Goal: Obtain resource: Download file/media

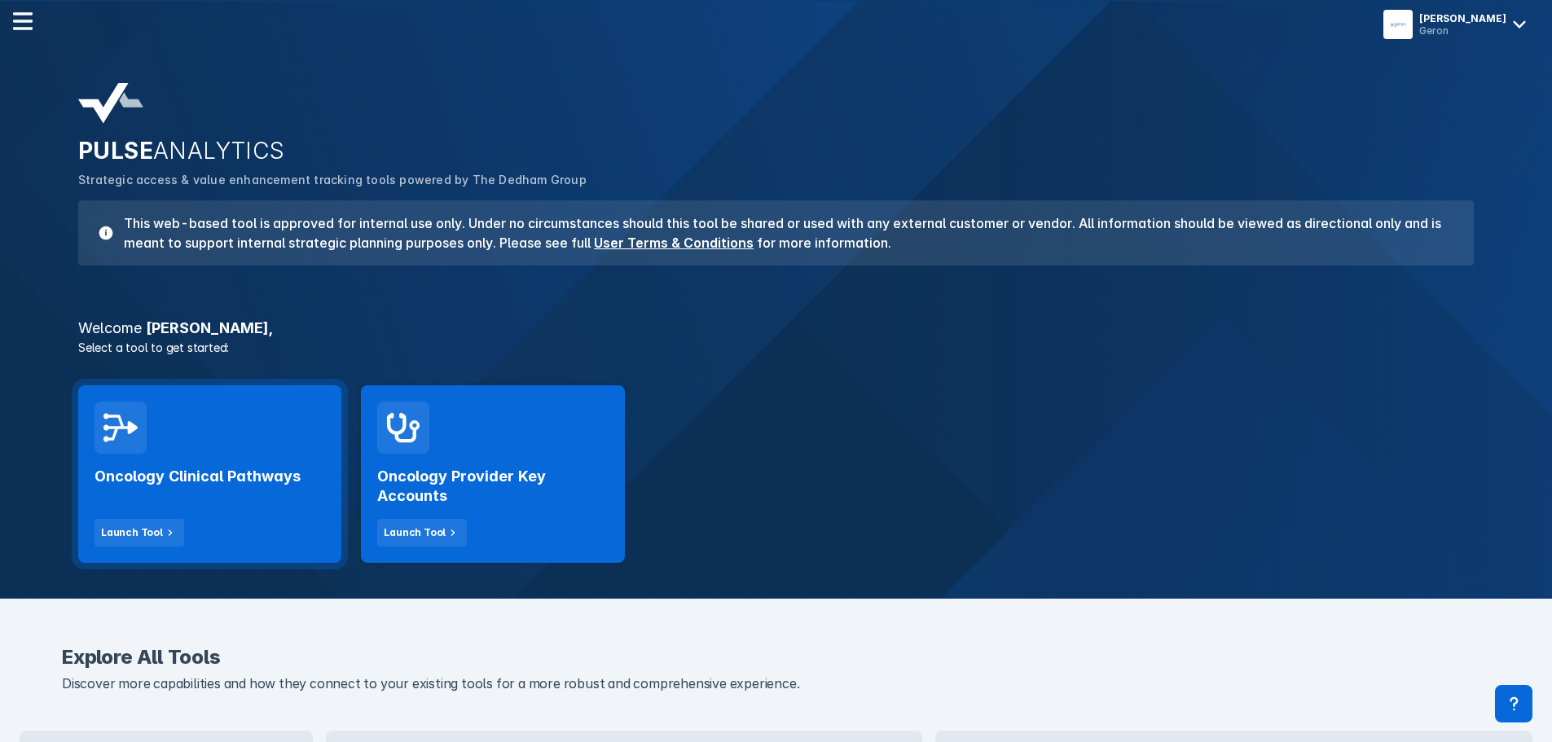
click at [248, 476] on h2 "Oncology Clinical Pathways" at bounding box center [198, 477] width 206 height 20
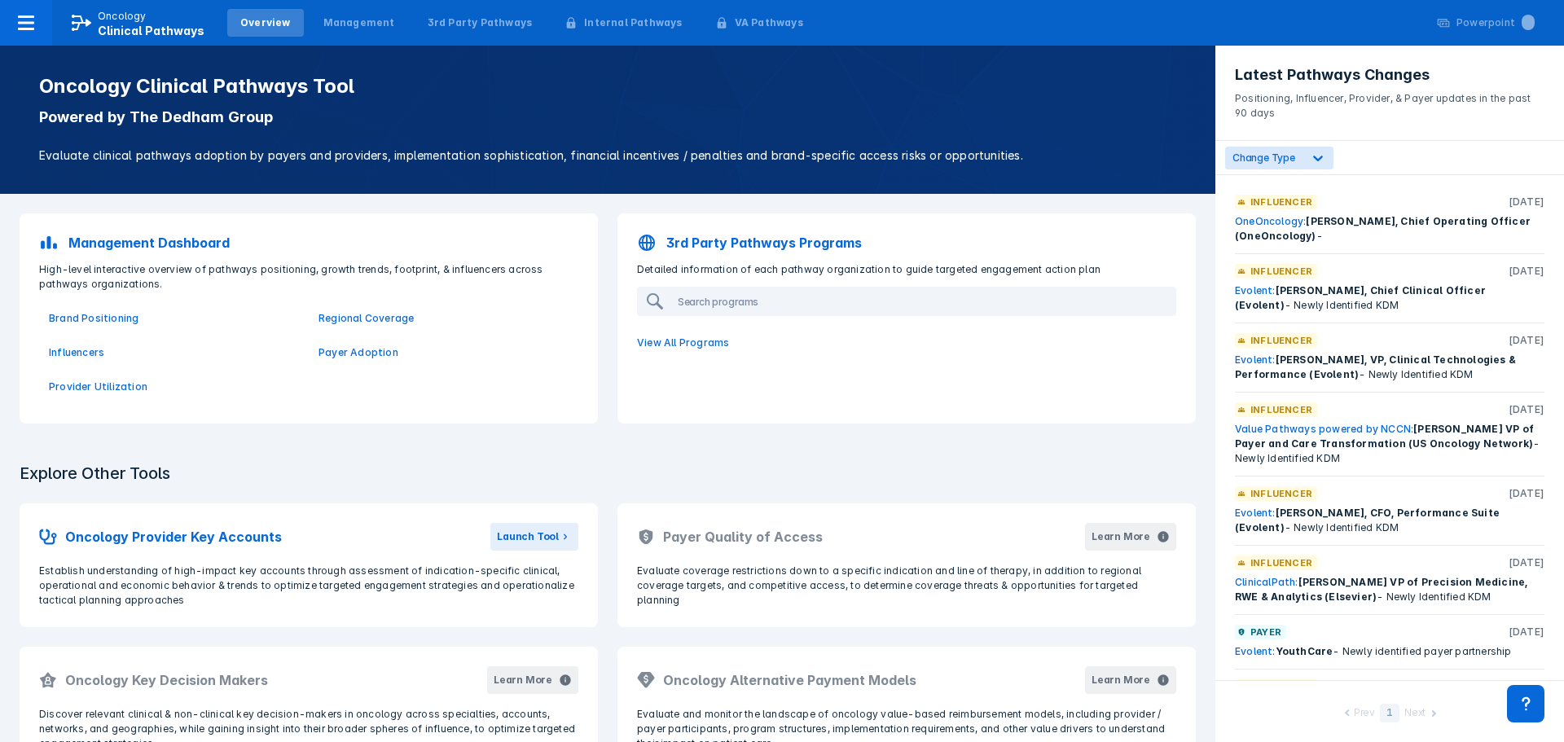
click at [680, 341] on p "View All Programs" at bounding box center [906, 343] width 559 height 34
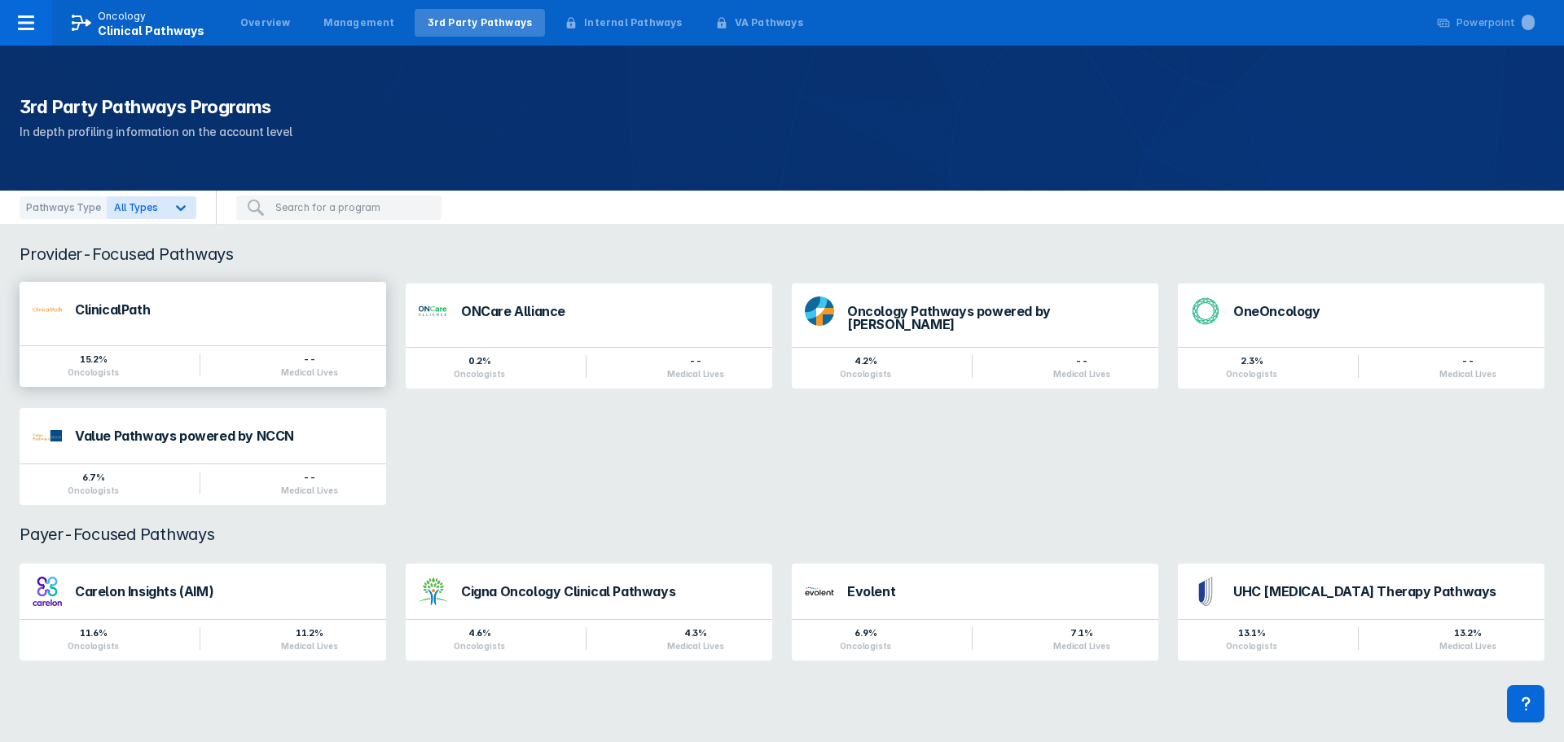
click at [118, 309] on div "ClinicalPath" at bounding box center [224, 309] width 298 height 13
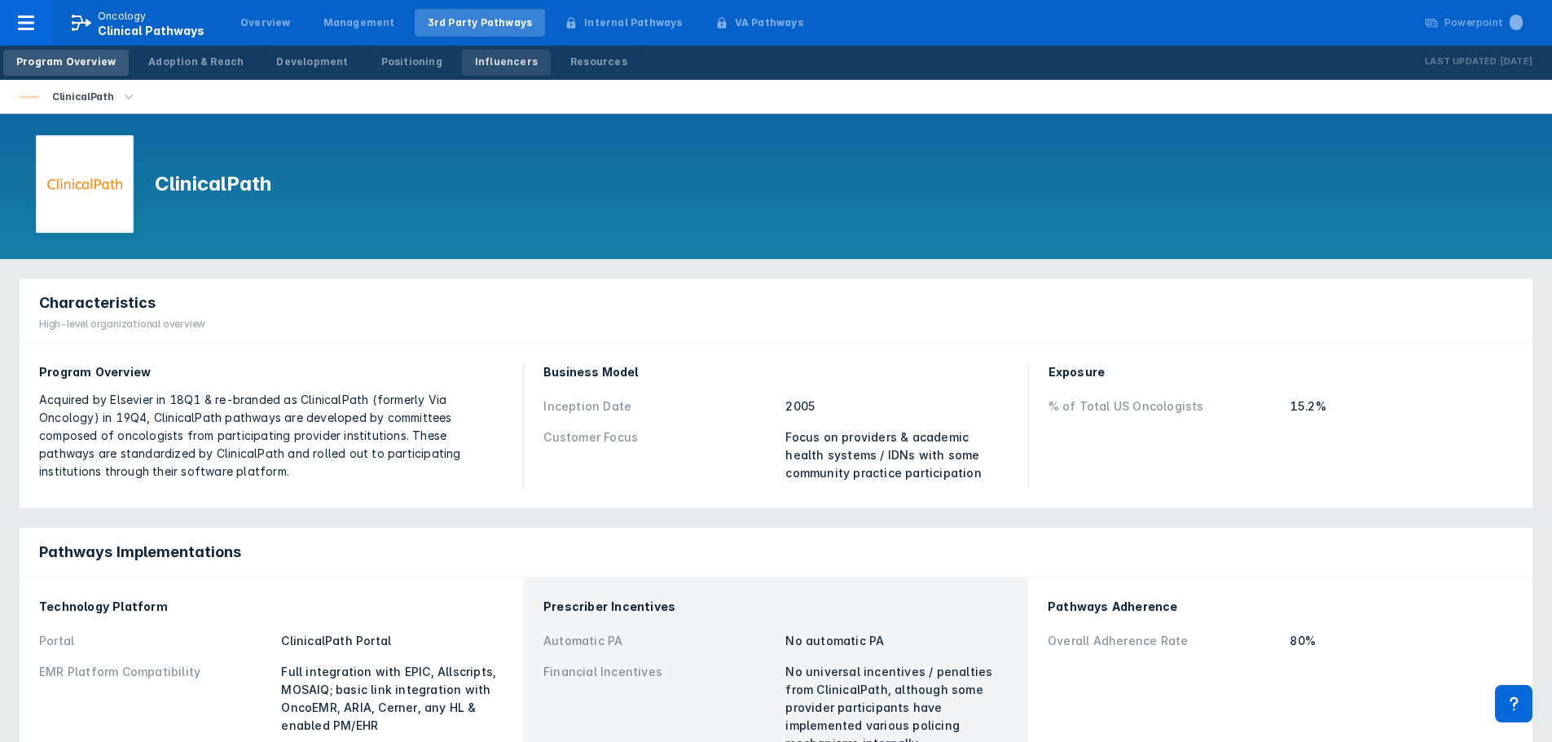
click at [475, 57] on div "Influencers" at bounding box center [506, 62] width 63 height 15
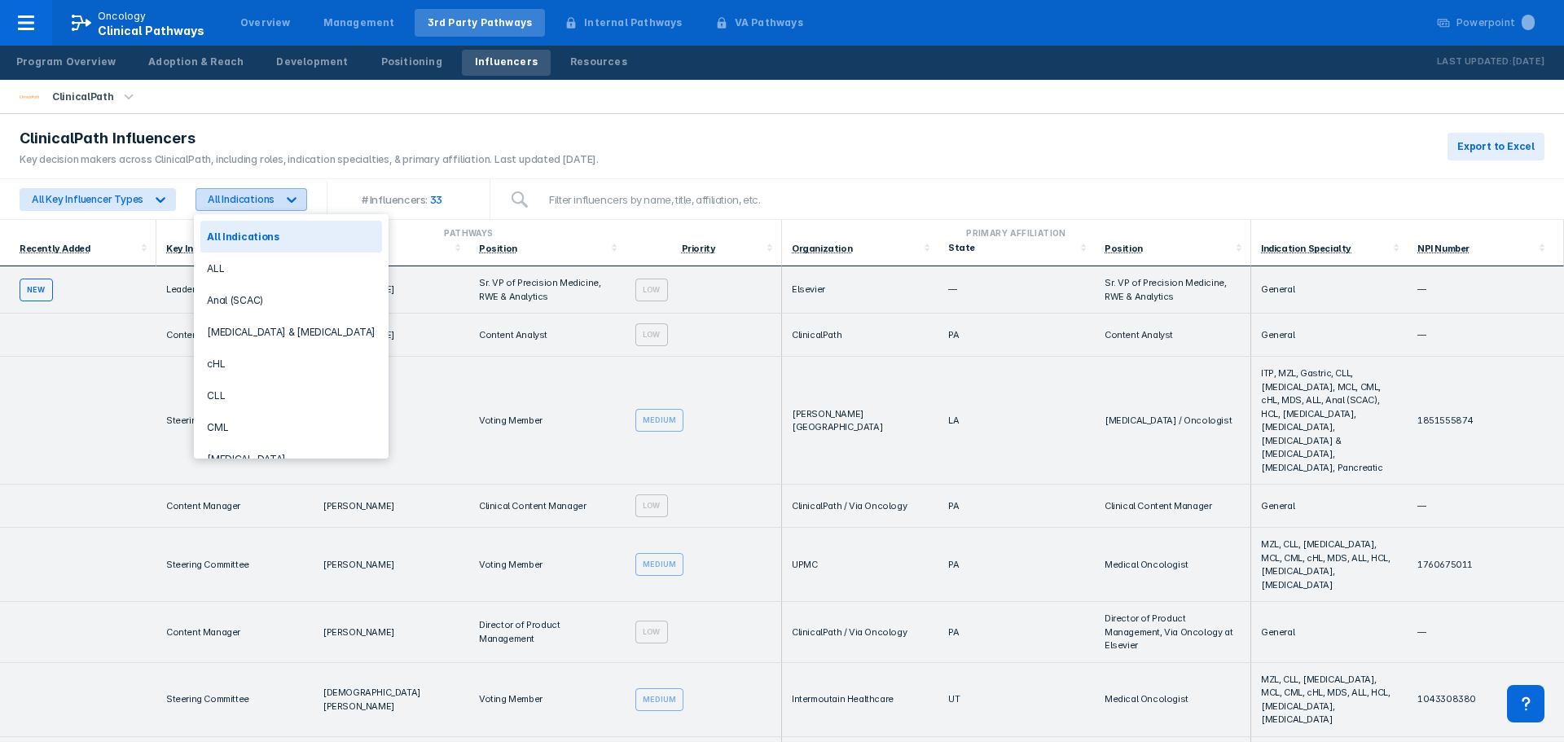
click at [284, 198] on icon at bounding box center [292, 199] width 16 height 16
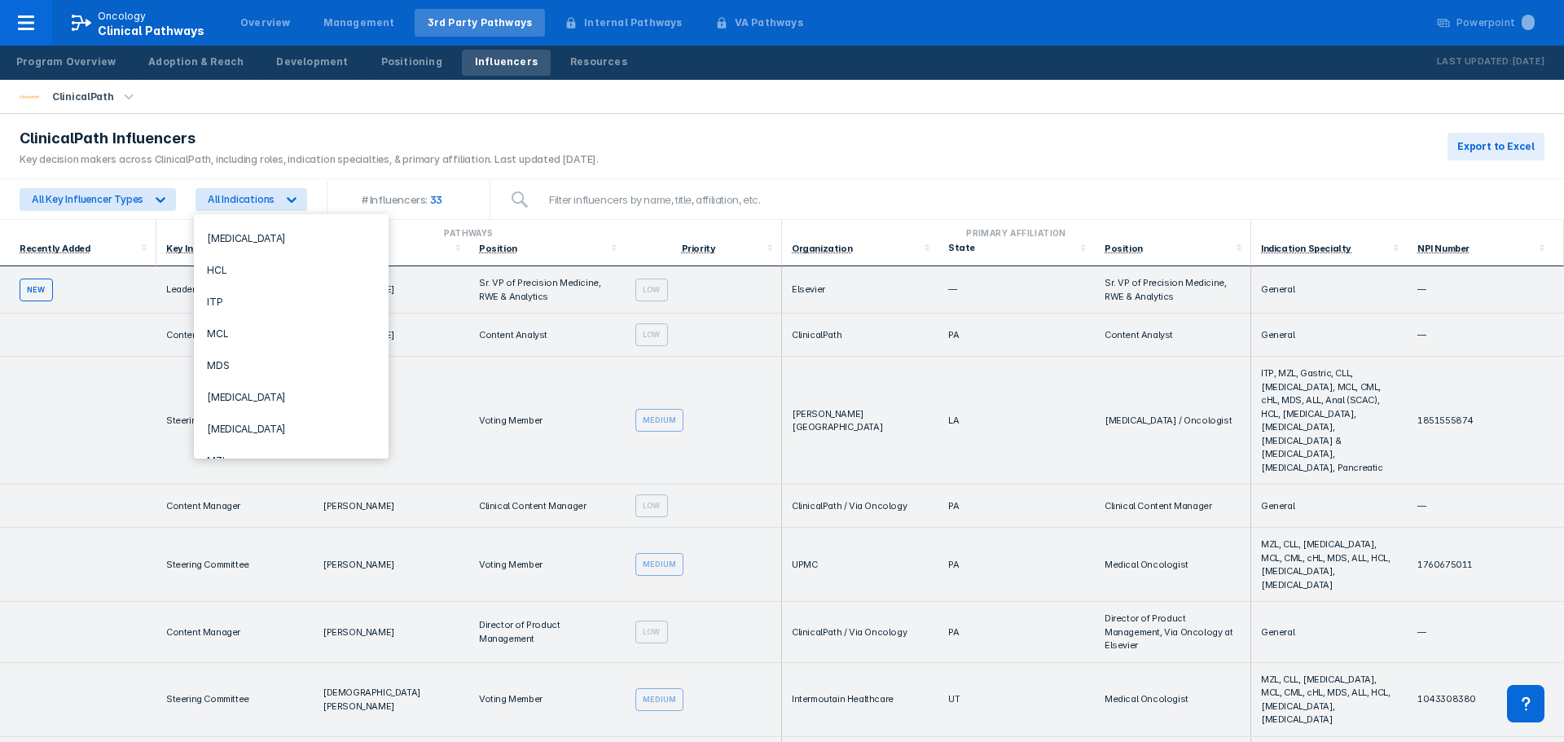
scroll to position [457, 0]
click at [213, 344] on div "MDS" at bounding box center [291, 352] width 182 height 32
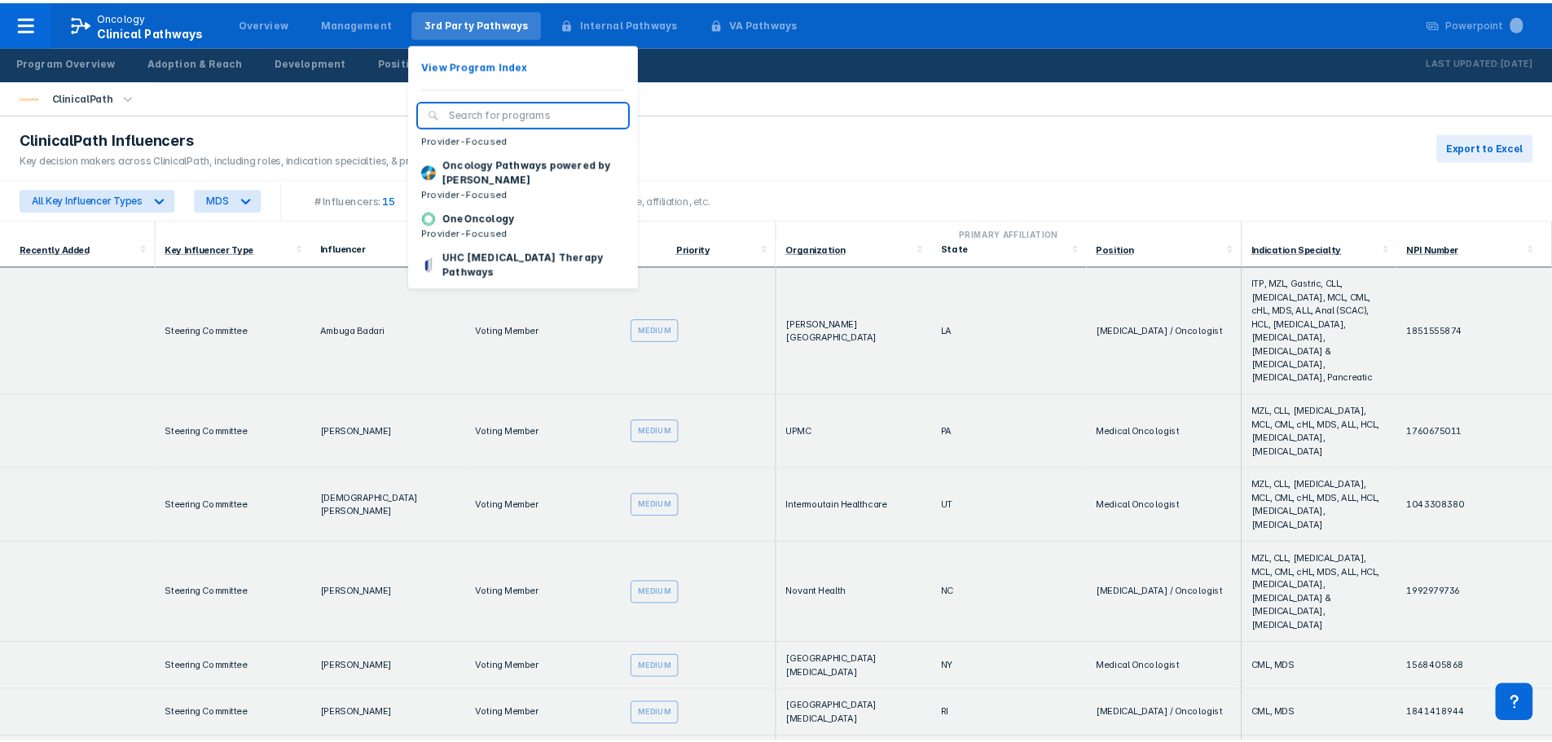
scroll to position [181, 0]
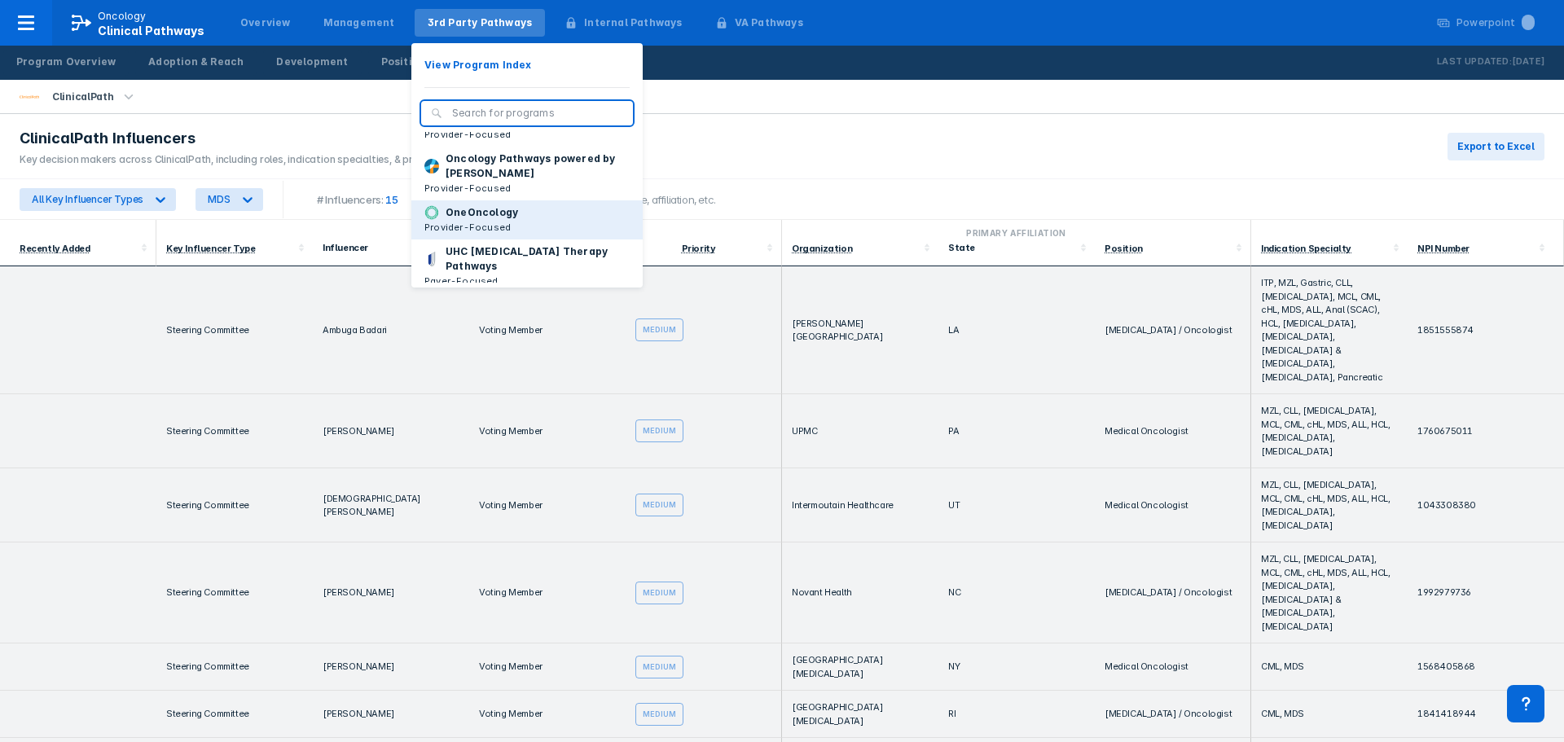
click at [464, 220] on p "OneOncology" at bounding box center [482, 212] width 73 height 15
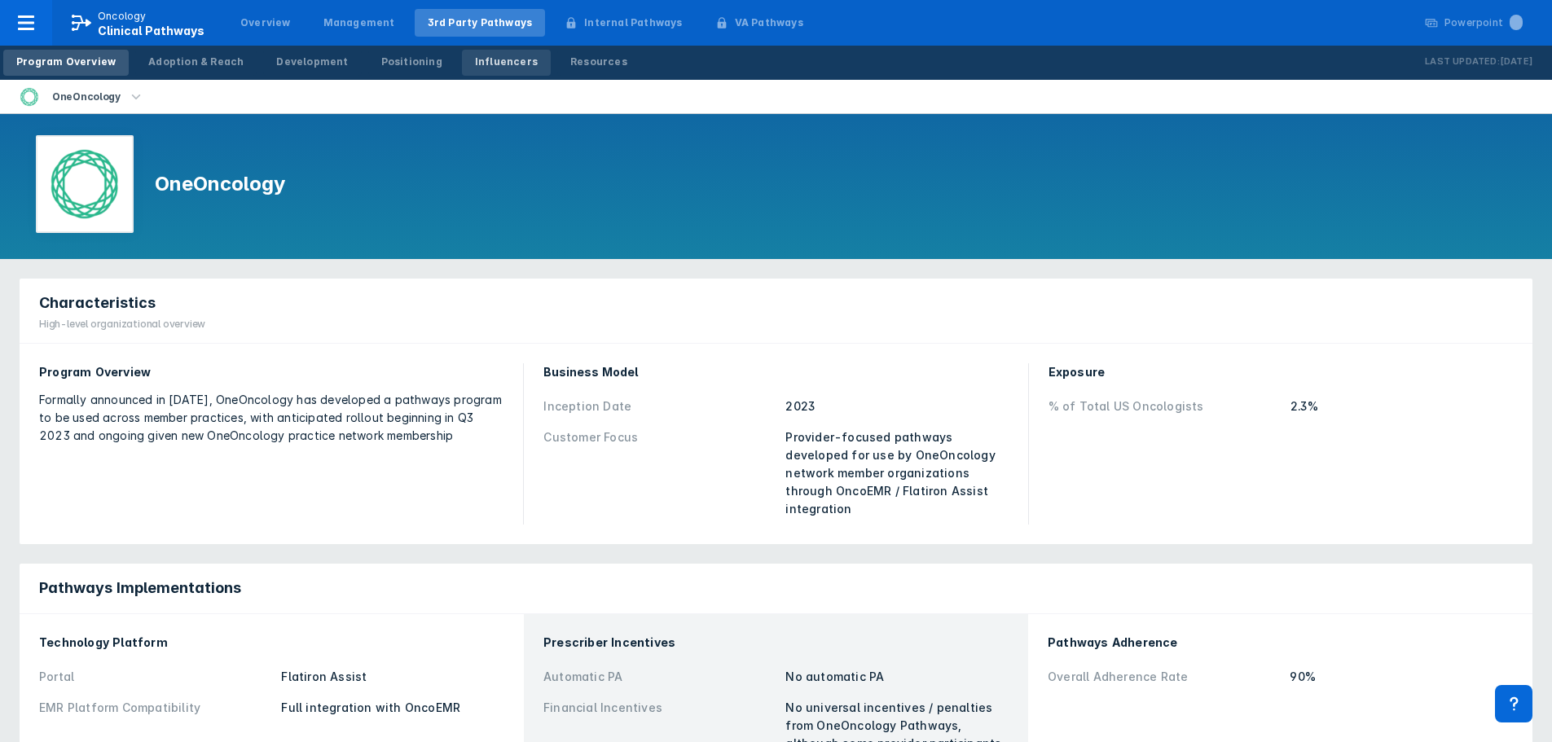
click at [483, 60] on div "Influencers" at bounding box center [506, 62] width 63 height 15
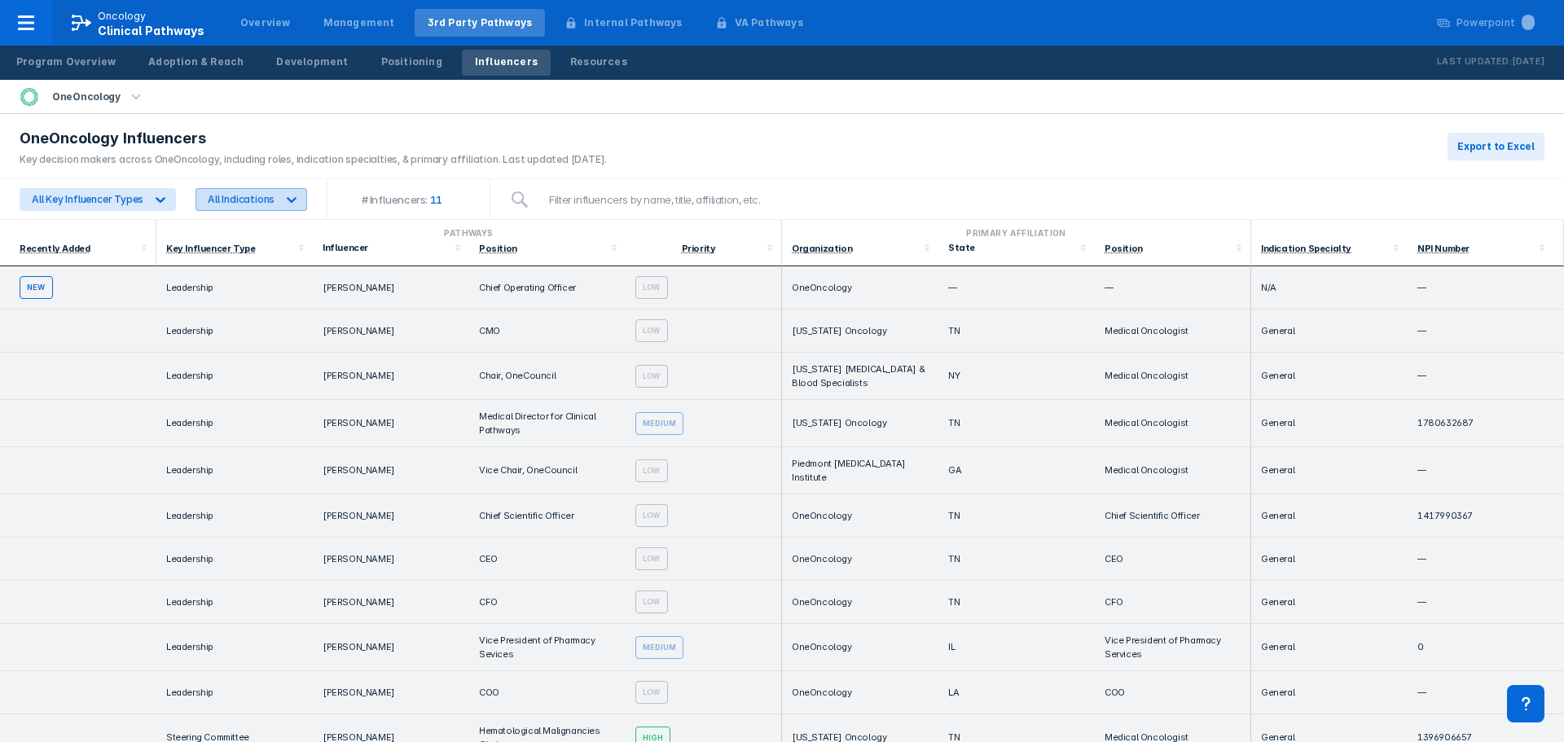
click at [291, 196] on icon at bounding box center [292, 199] width 16 height 16
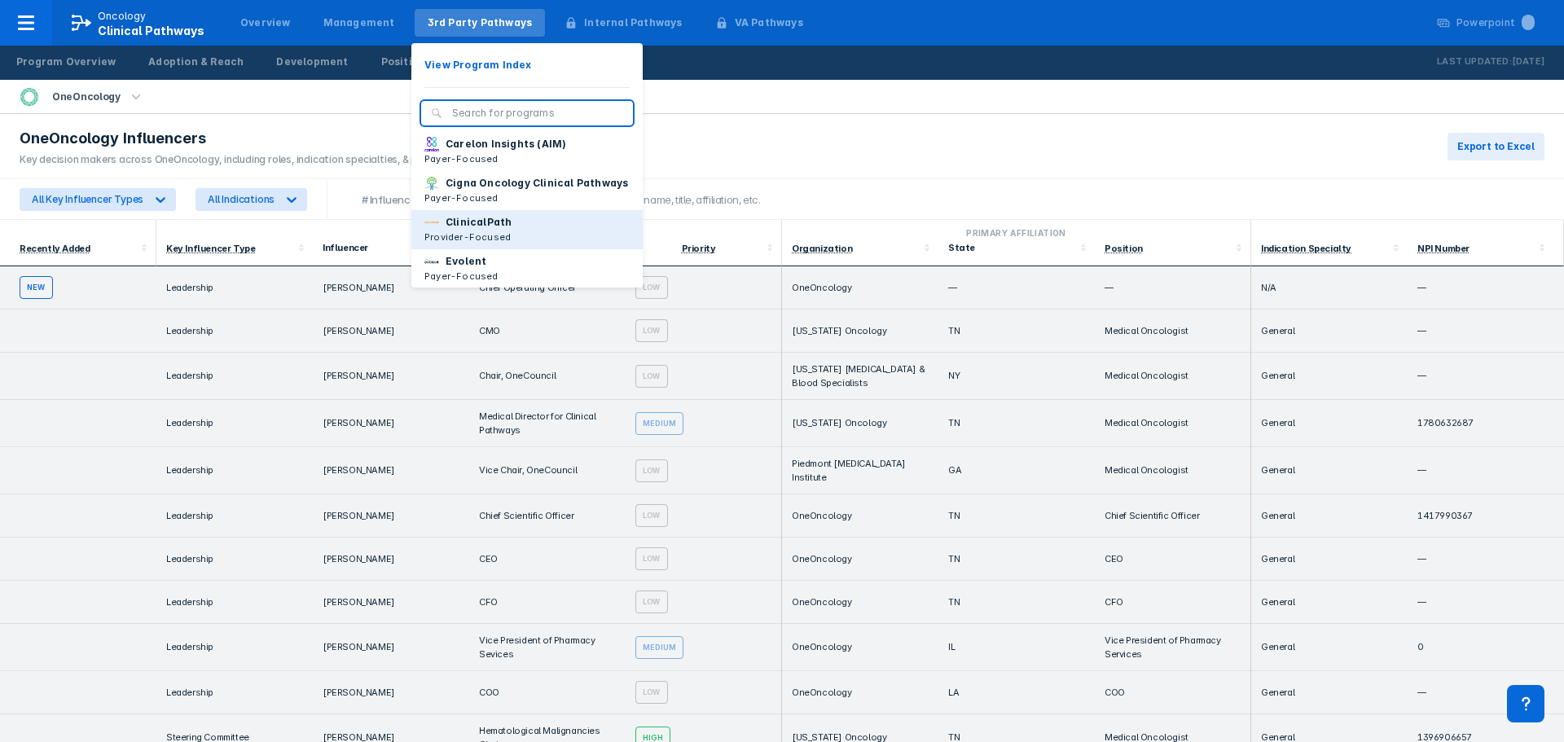
click at [474, 230] on p "ClinicalPath" at bounding box center [479, 222] width 66 height 15
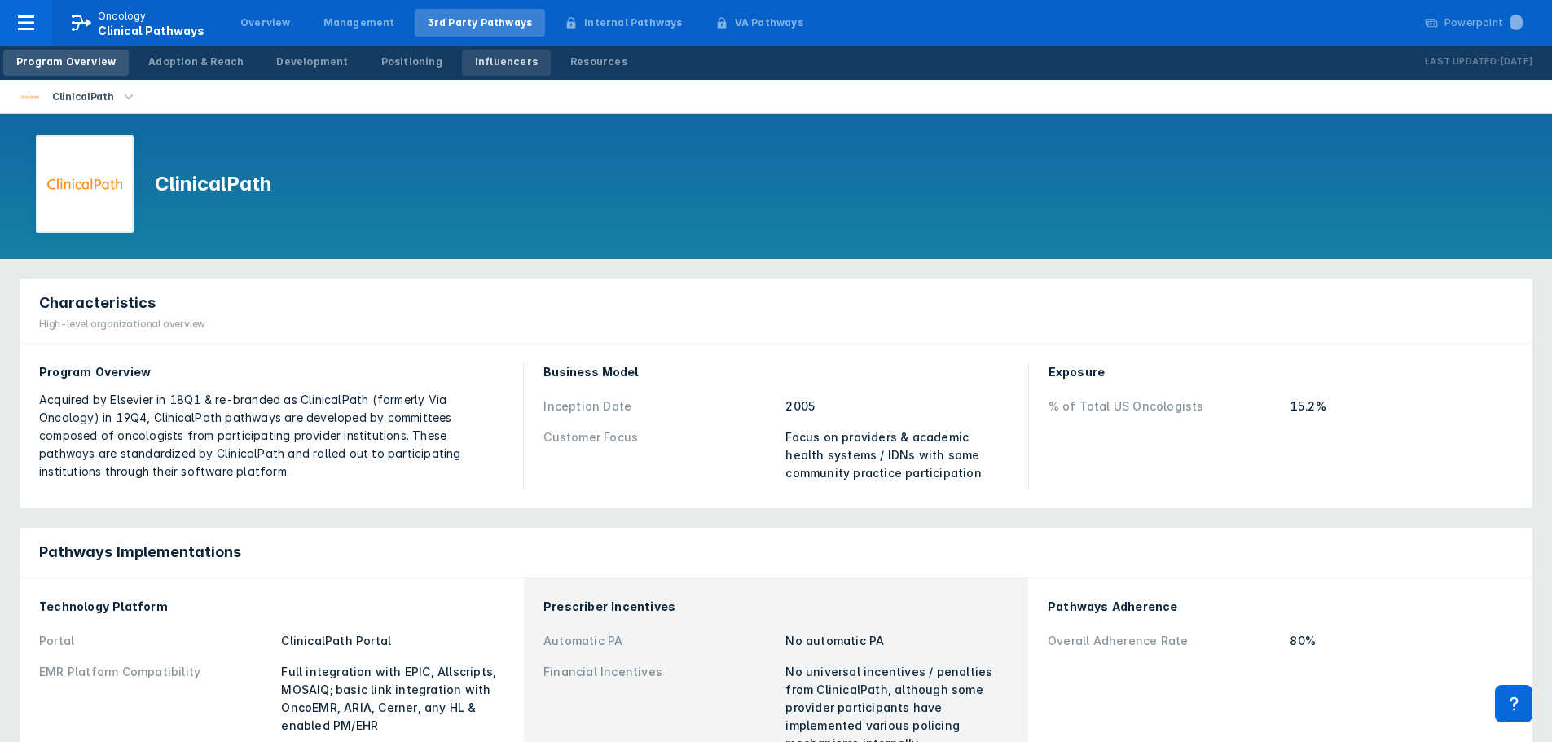
click at [482, 62] on div "Influencers" at bounding box center [506, 62] width 63 height 15
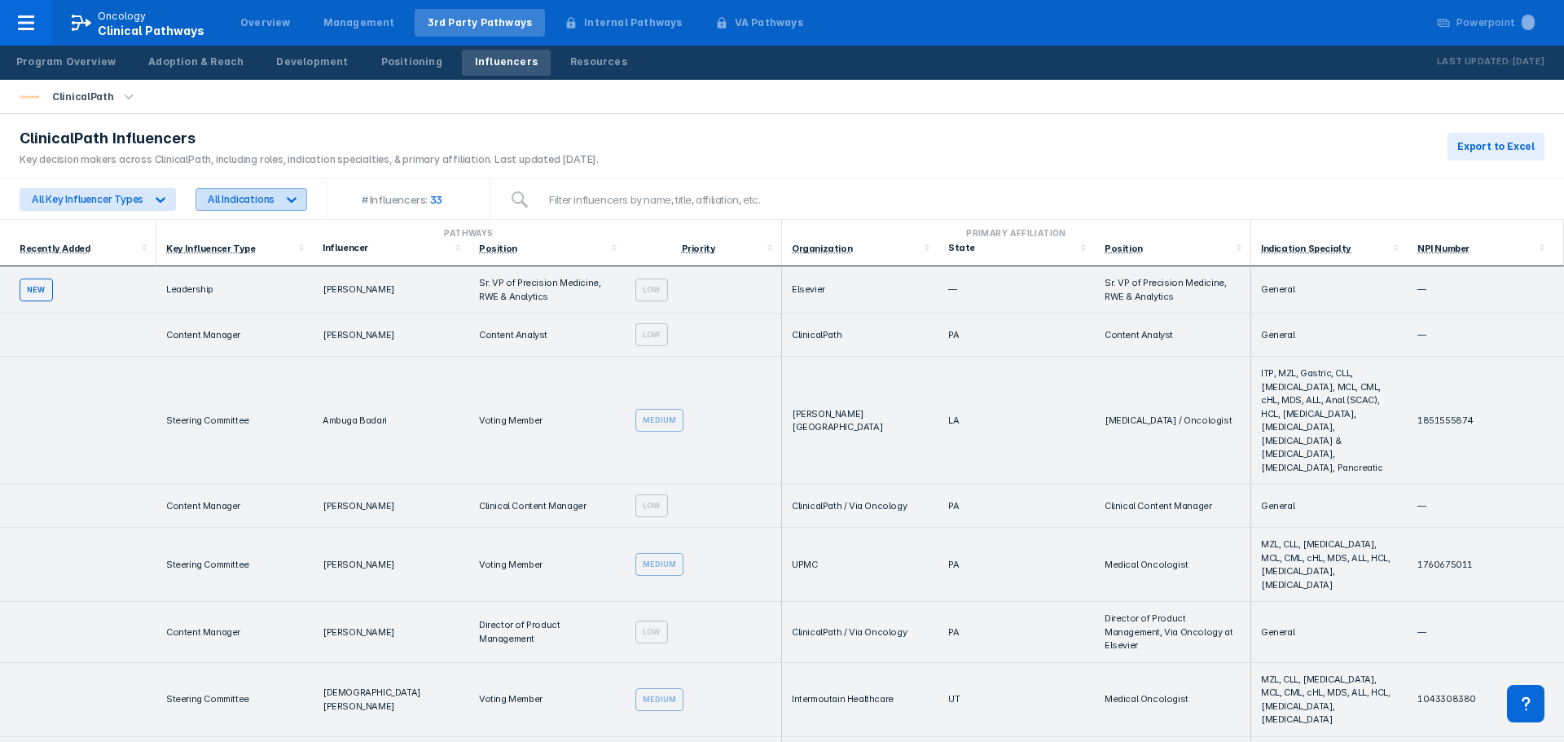
click at [285, 200] on icon at bounding box center [292, 199] width 16 height 16
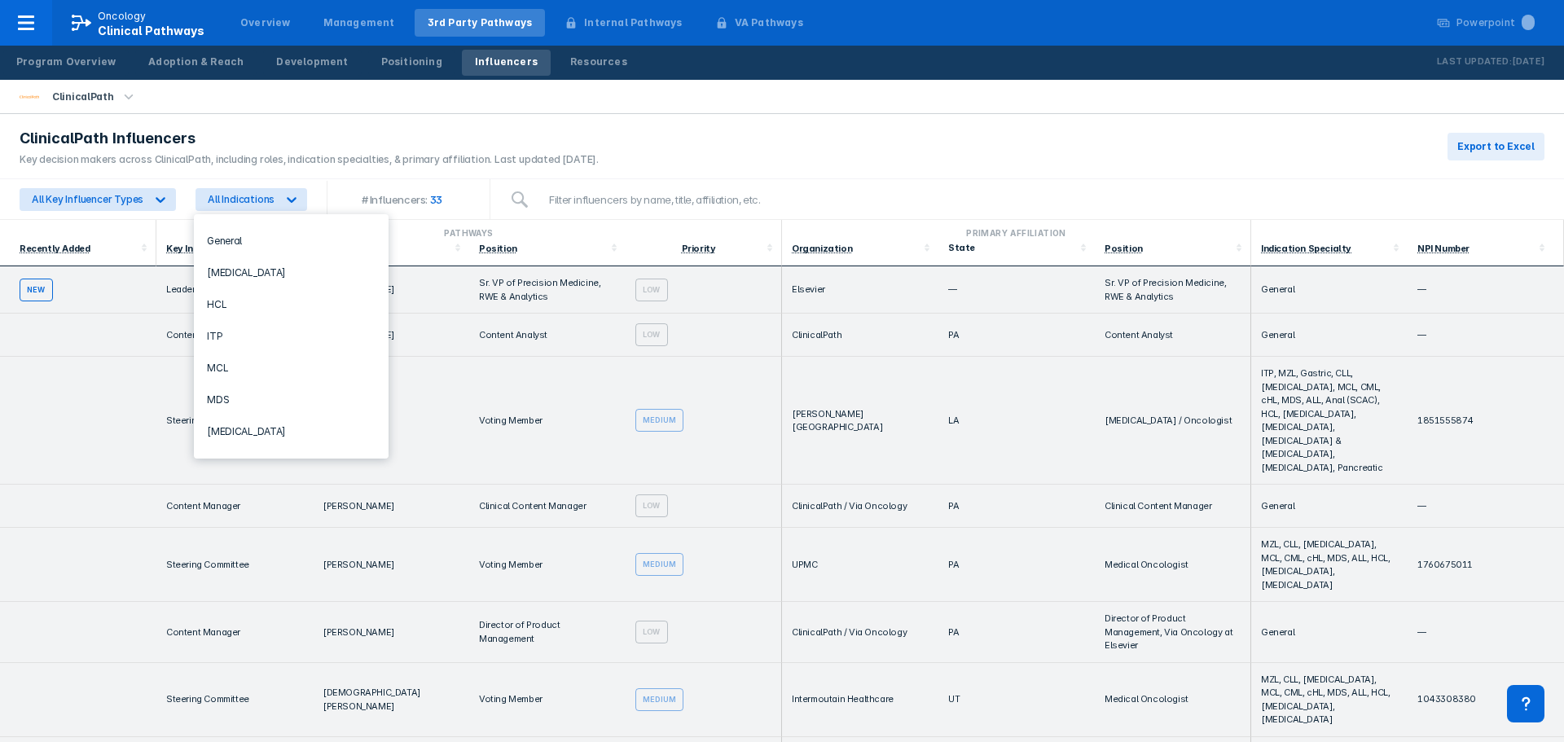
scroll to position [420, 0]
click at [217, 384] on div "MDS" at bounding box center [291, 389] width 182 height 32
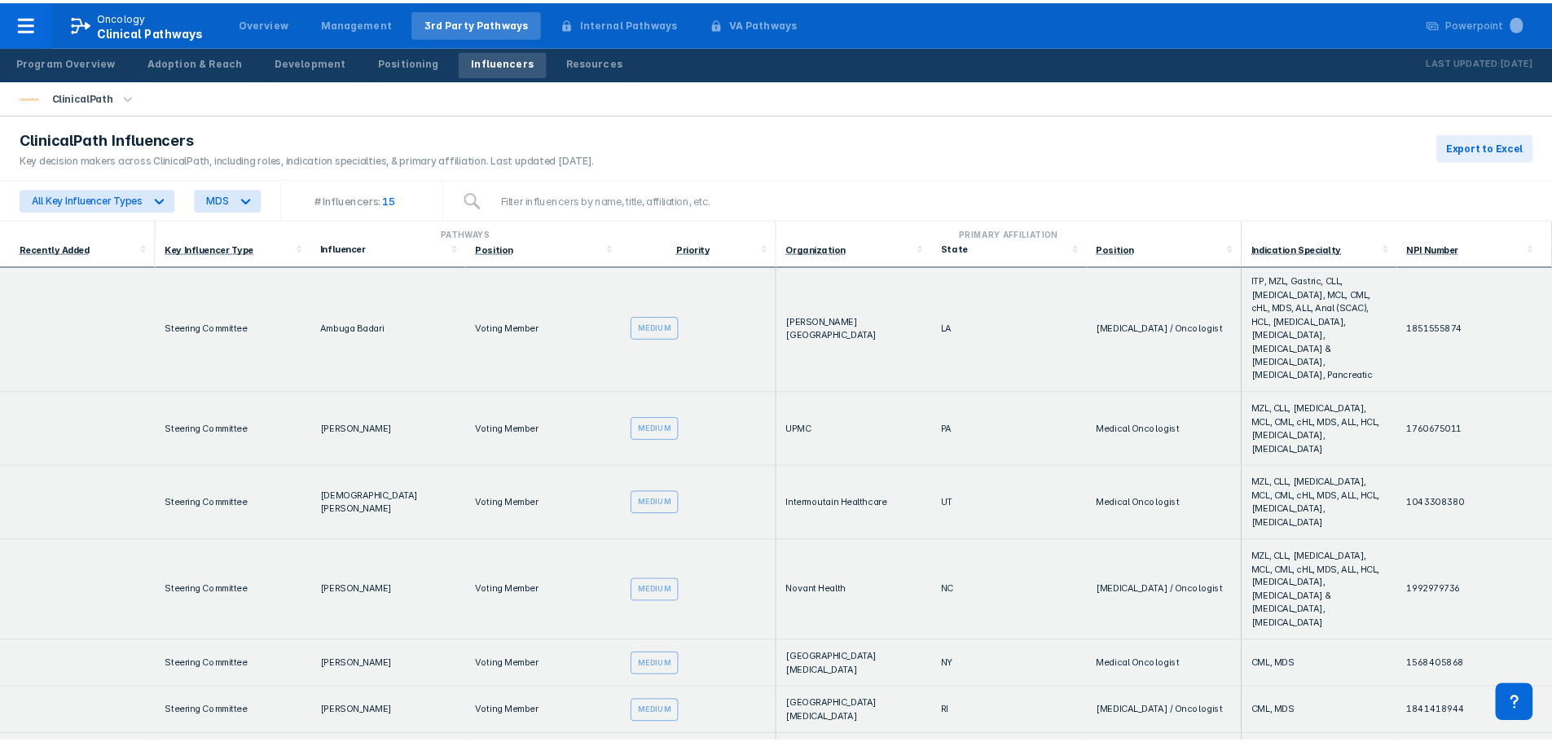
scroll to position [0, 0]
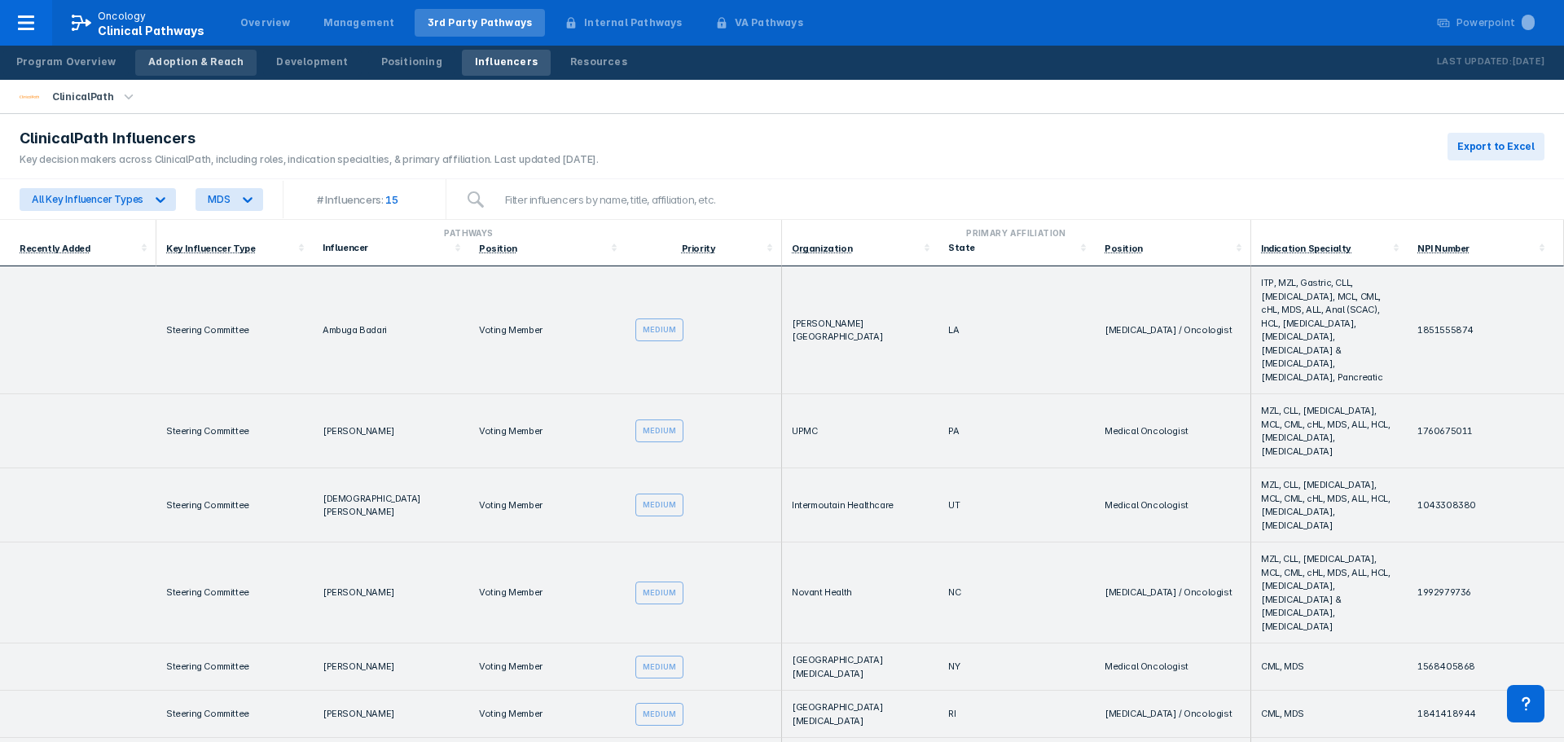
click at [188, 59] on div "Adoption & Reach" at bounding box center [195, 62] width 95 height 15
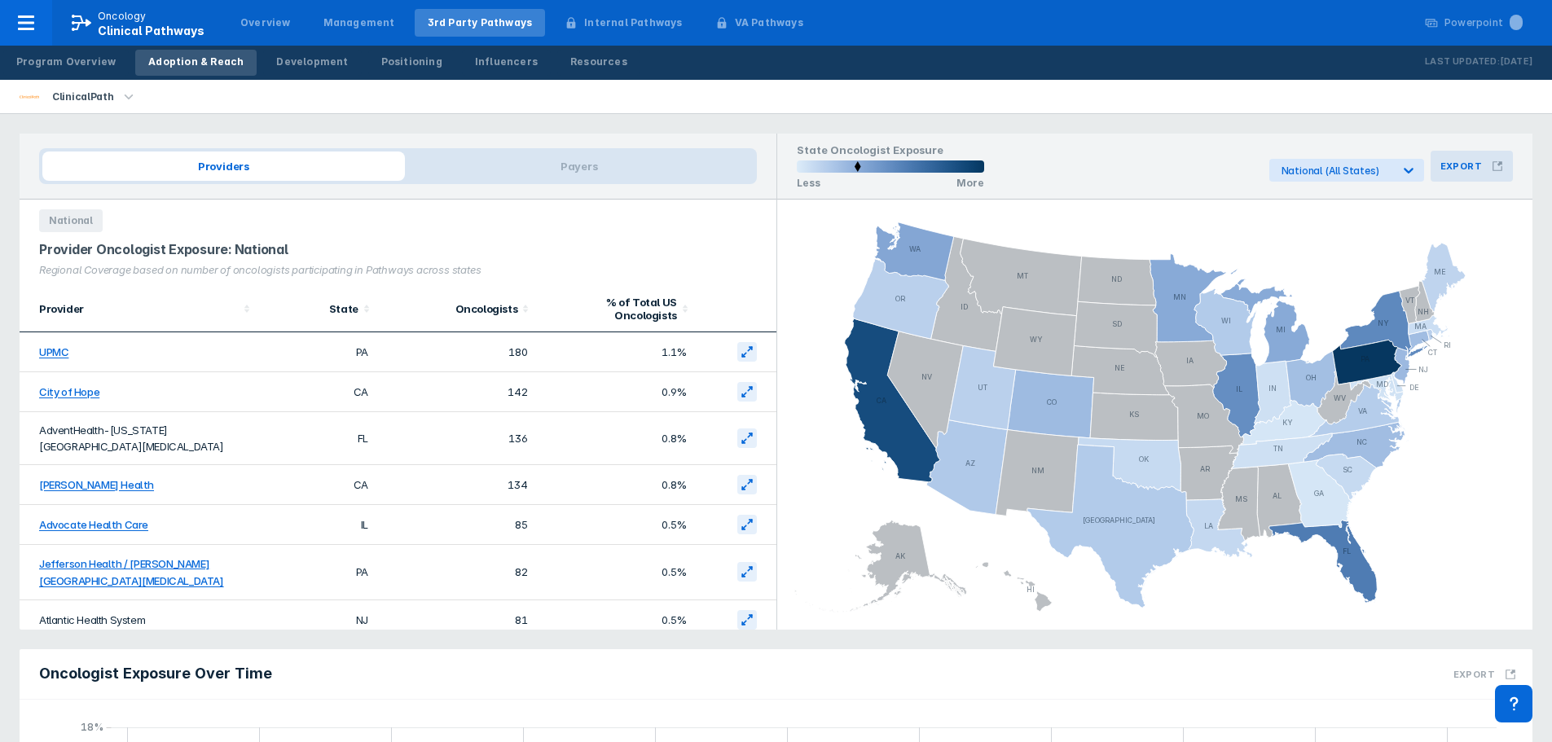
click at [1467, 165] on h3 "Export" at bounding box center [1461, 166] width 42 height 11
click at [1401, 204] on div "Add To PowerPoint Queue" at bounding box center [1413, 204] width 180 height 19
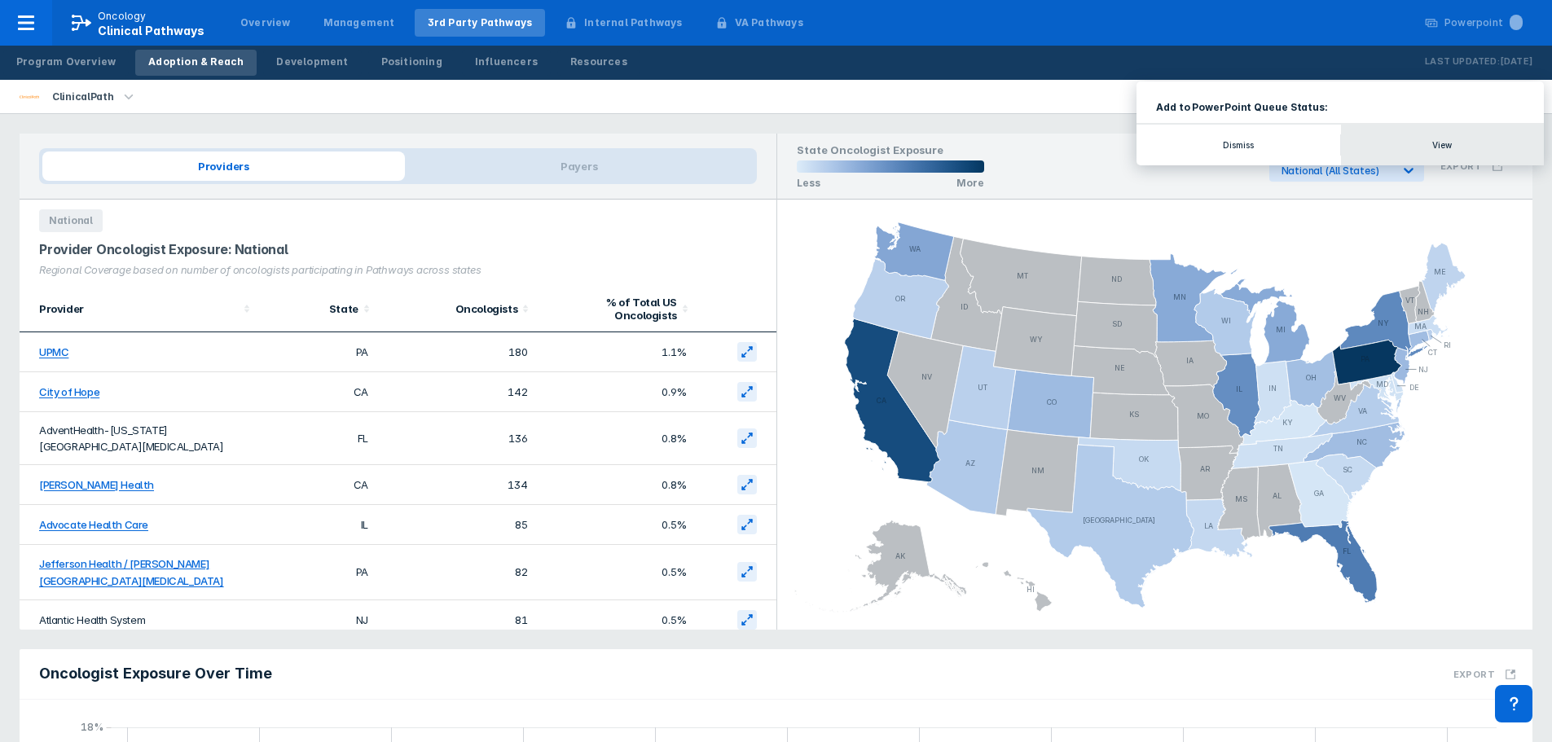
click at [1450, 148] on button "View" at bounding box center [1443, 145] width 204 height 41
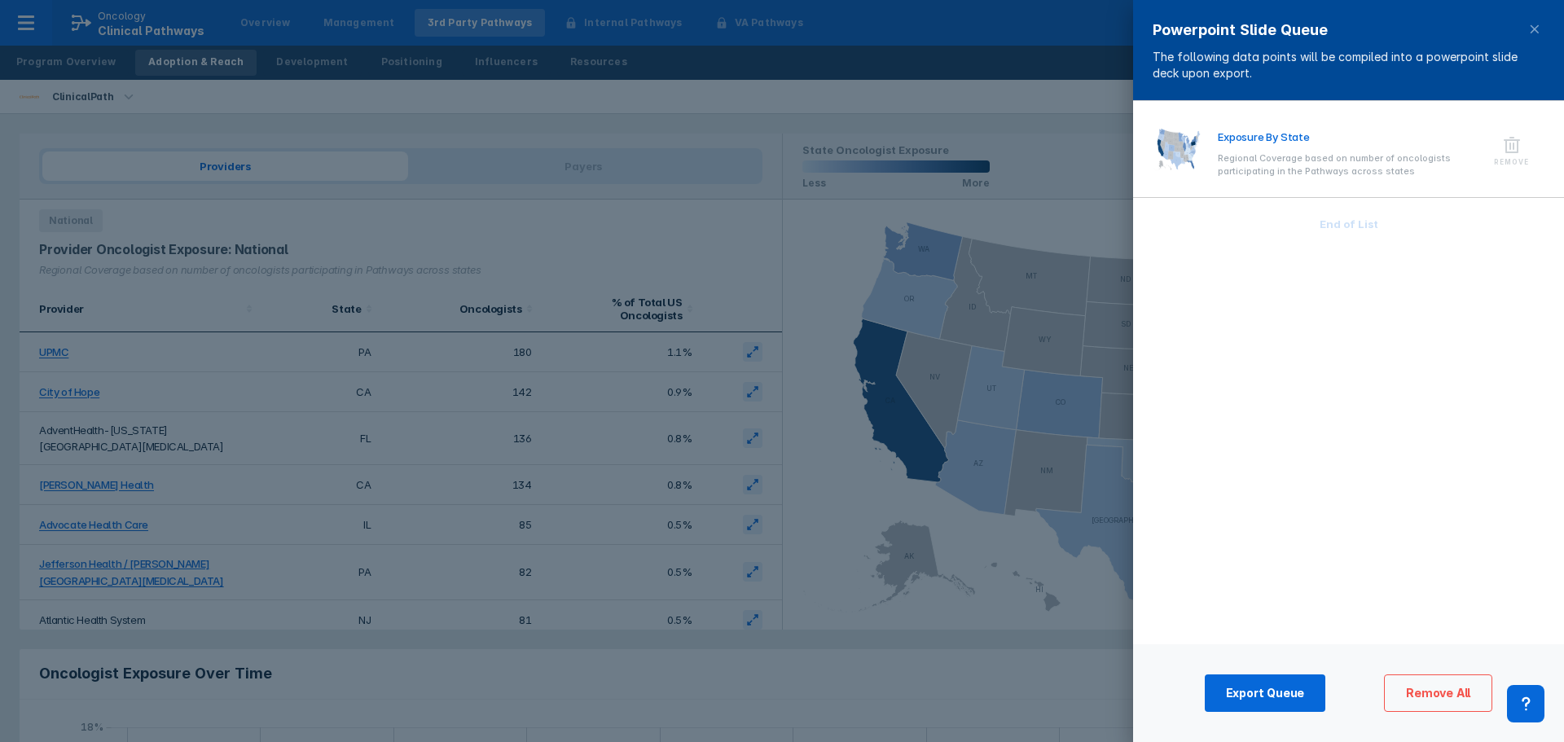
click at [1250, 138] on h4 "Exposure By State" at bounding box center [1349, 137] width 262 height 16
click at [1274, 693] on span "Export Queue" at bounding box center [1265, 693] width 79 height 15
drag, startPoint x: 618, startPoint y: 84, endPoint x: 1530, endPoint y: 26, distance: 913.5
click at [618, 84] on div at bounding box center [782, 371] width 1564 height 742
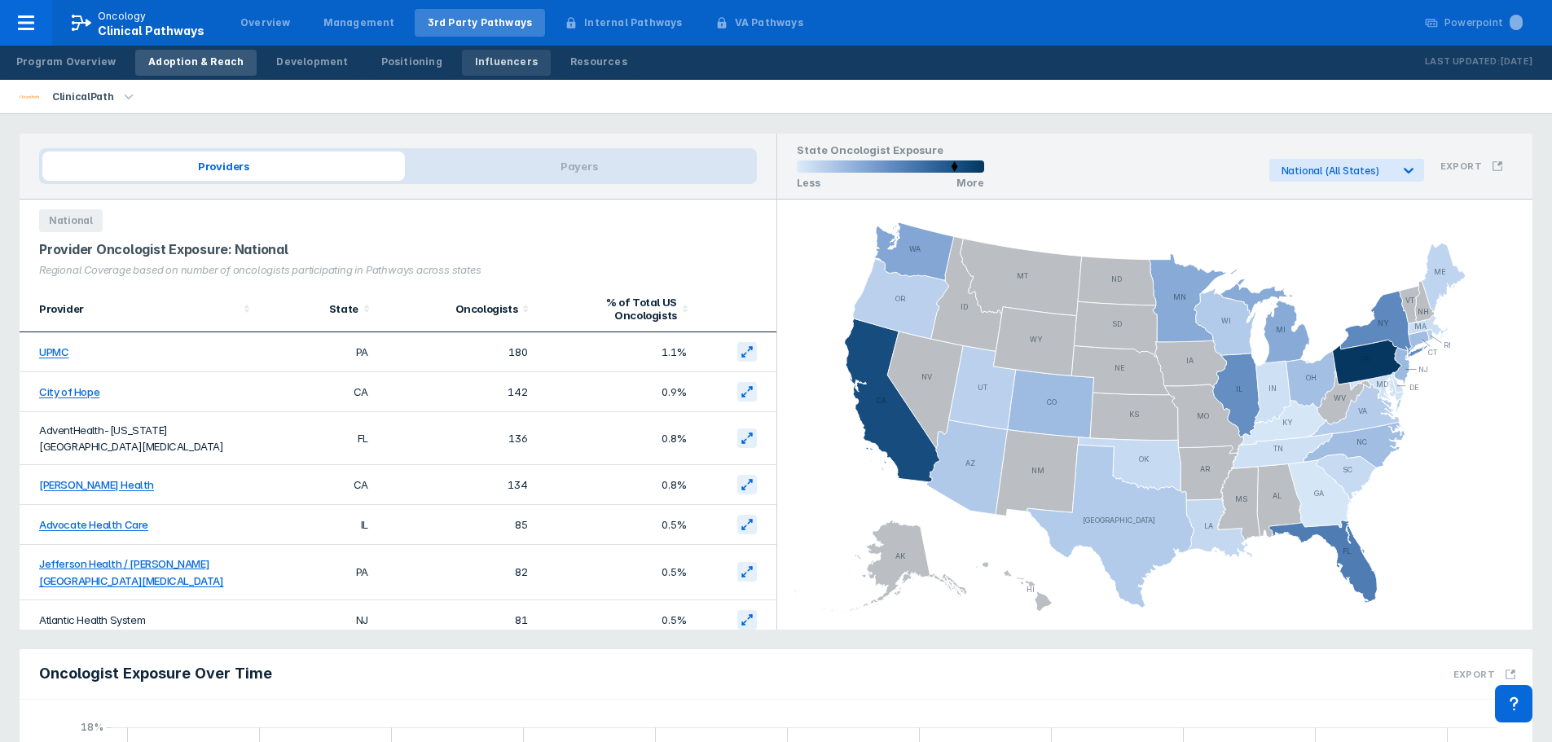
click at [486, 55] on div "Influencers" at bounding box center [506, 62] width 63 height 15
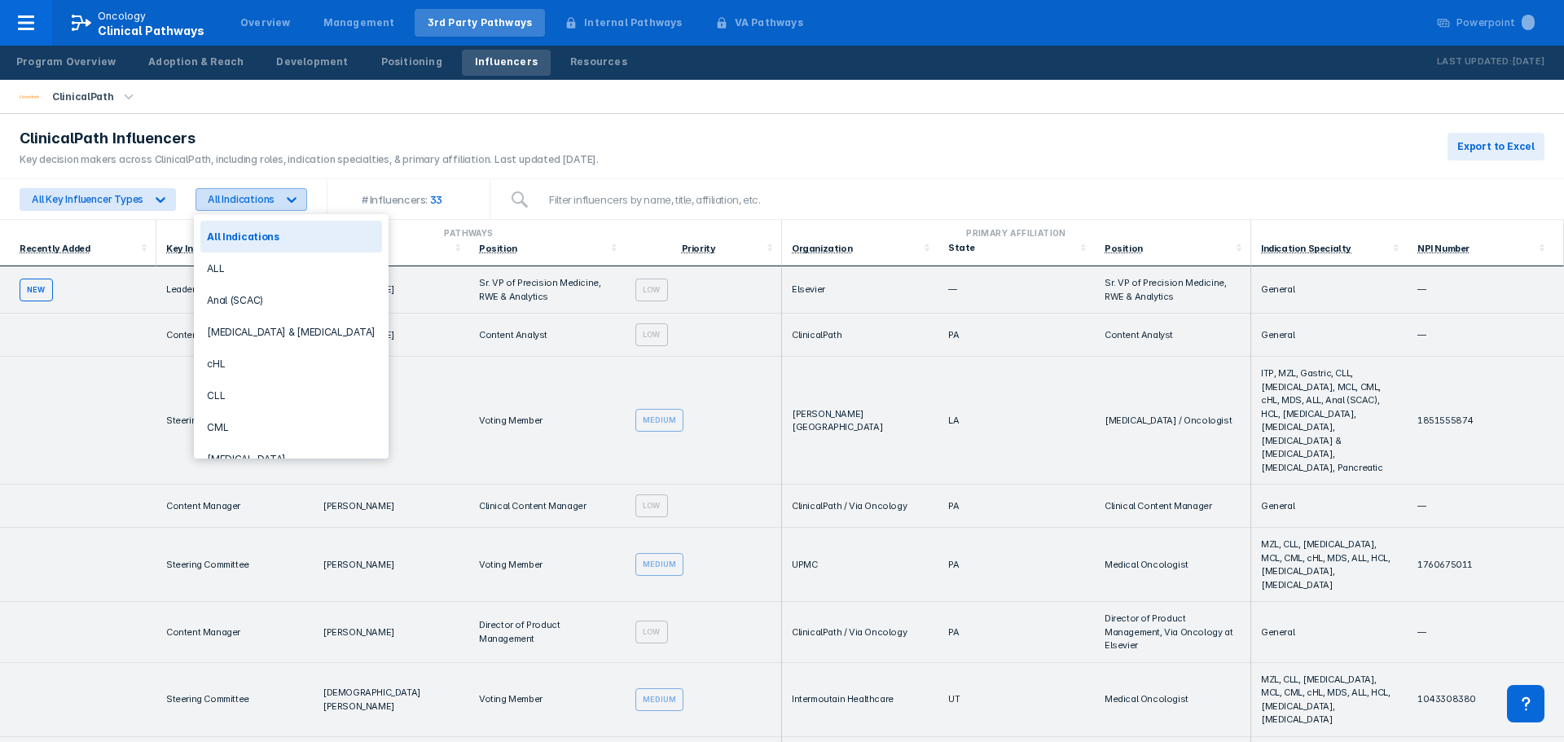
click at [293, 200] on icon at bounding box center [292, 199] width 16 height 16
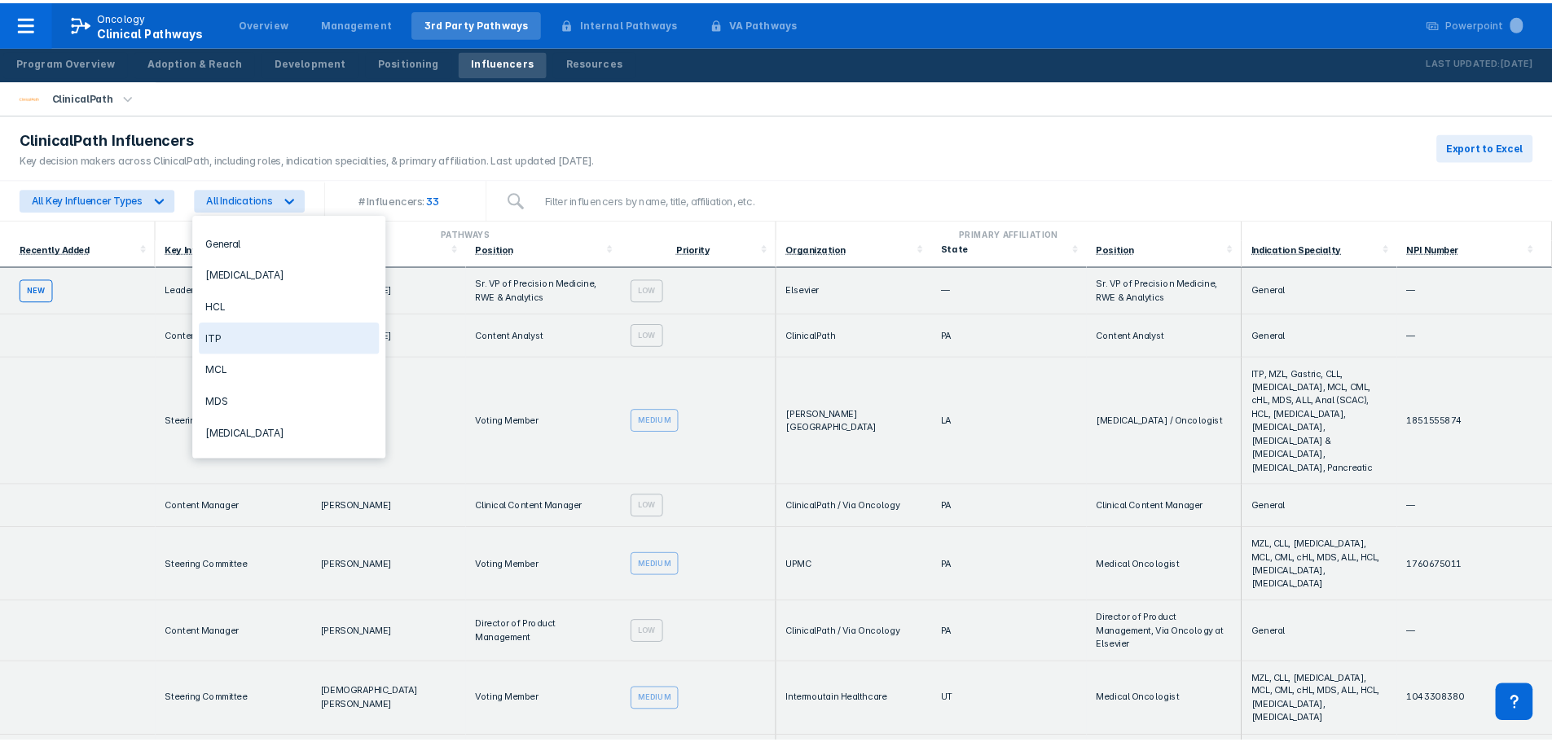
scroll to position [489, 0]
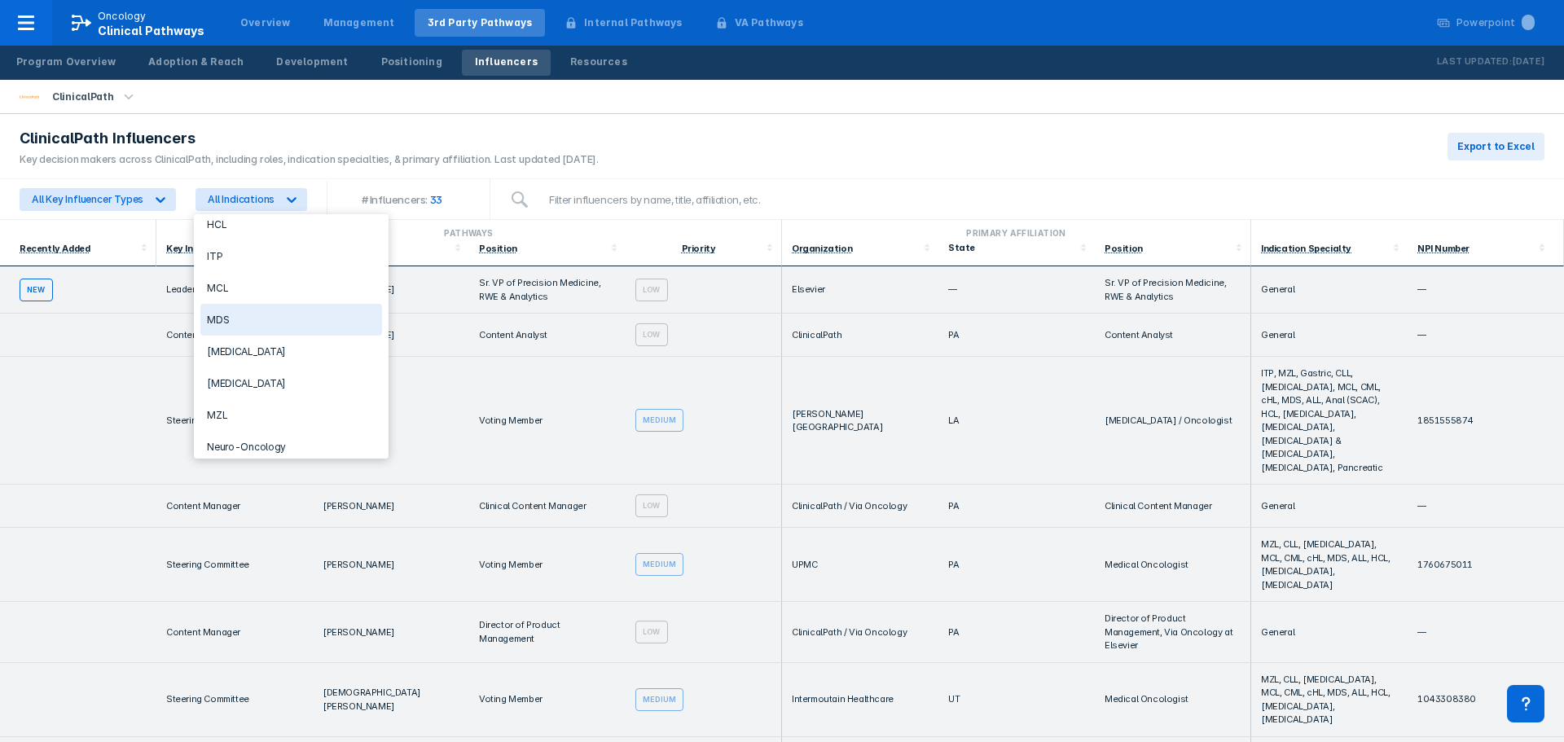
click at [231, 321] on div "MDS" at bounding box center [291, 320] width 182 height 32
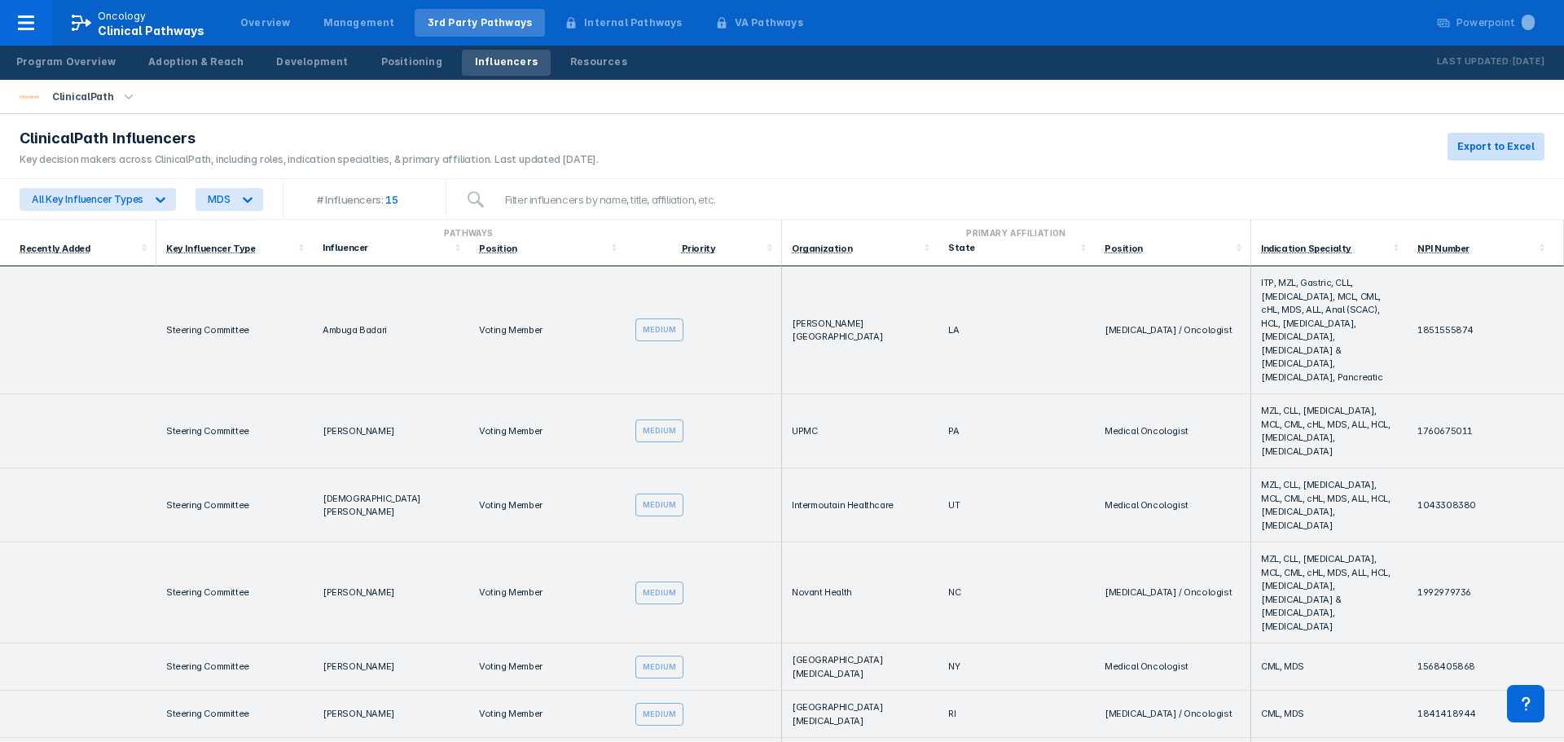
click at [1503, 143] on span "Export to Excel" at bounding box center [1496, 146] width 77 height 15
click at [258, 20] on div "Overview" at bounding box center [265, 22] width 51 height 15
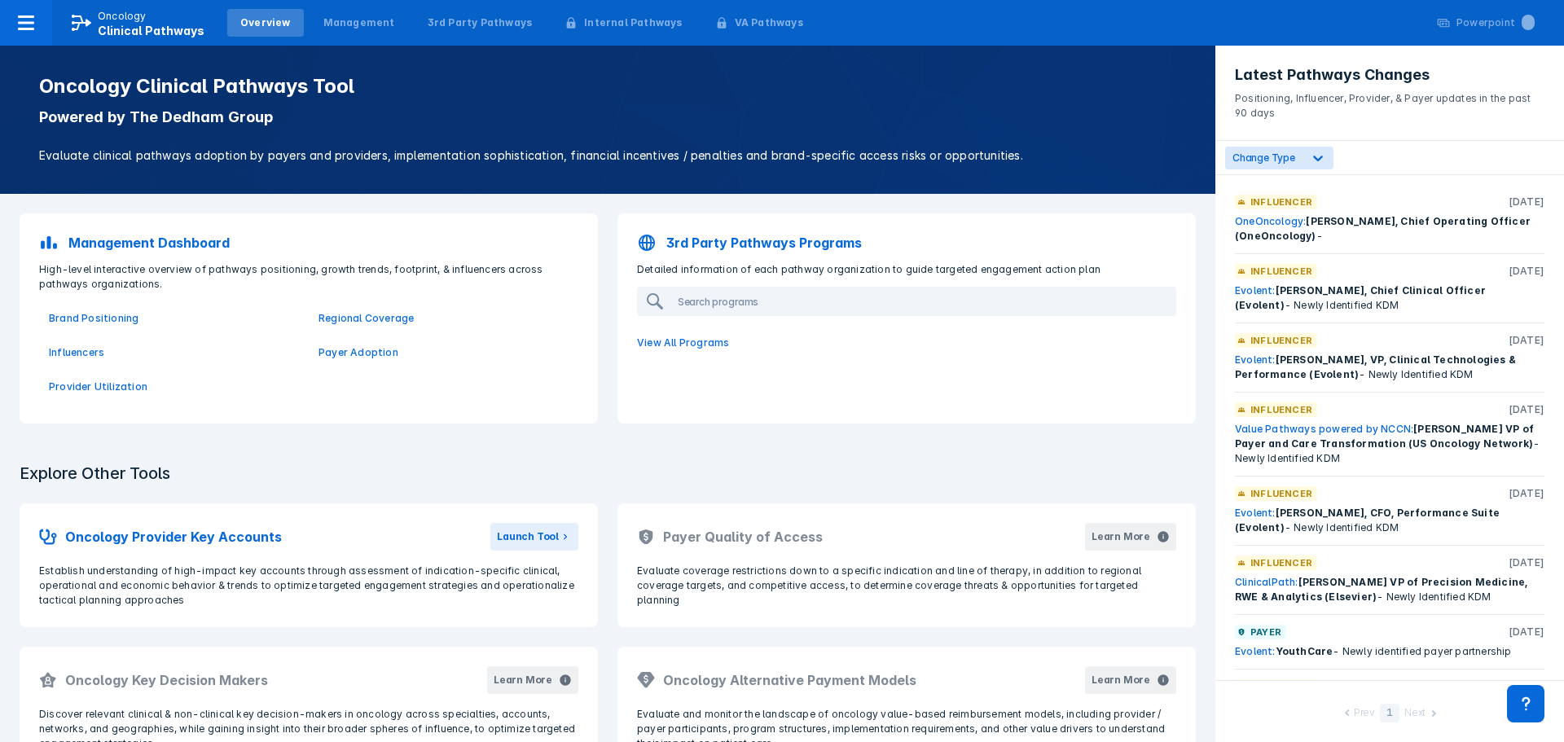
click at [734, 238] on p "3rd Party Pathways Programs" at bounding box center [764, 243] width 196 height 20
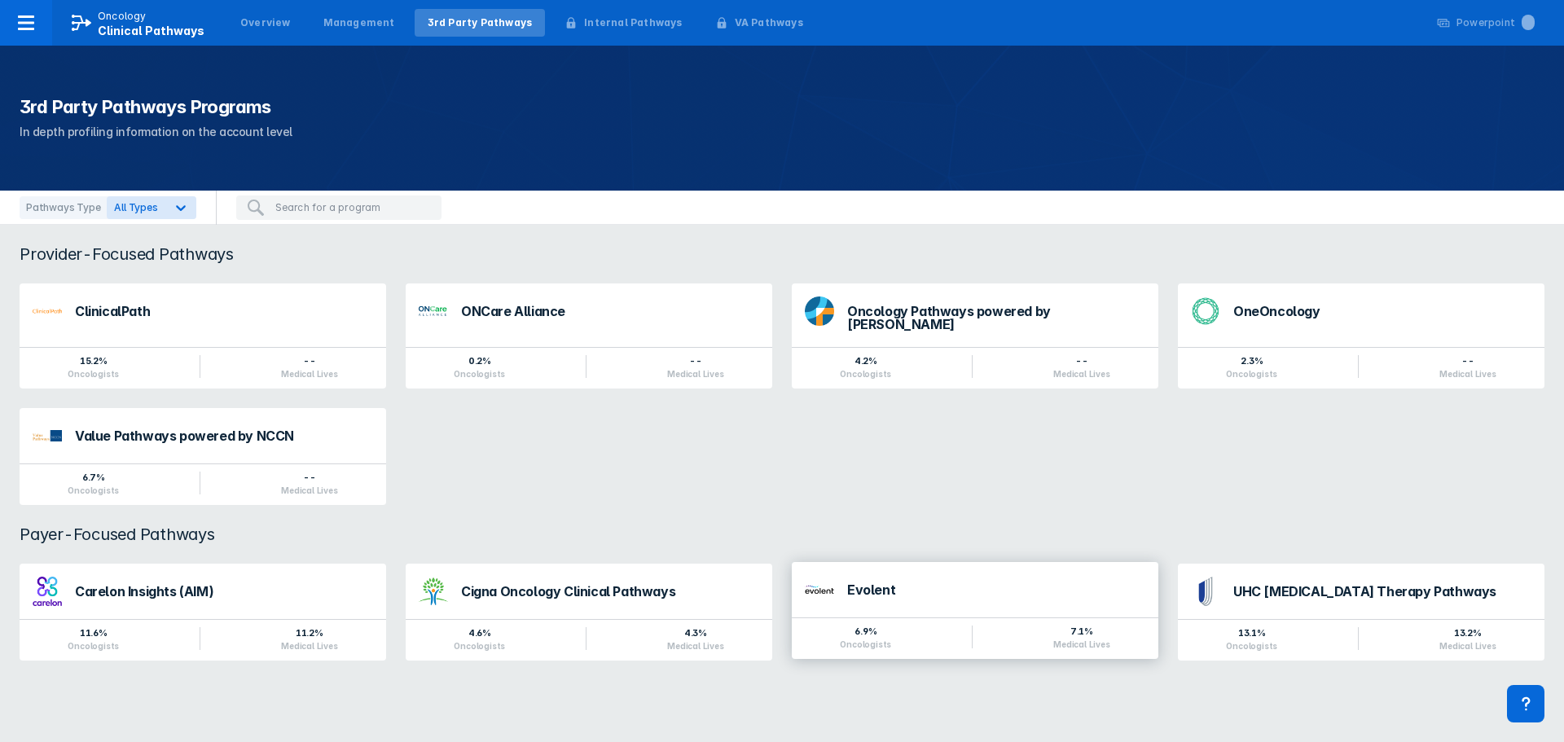
click at [883, 583] on div "Evolent" at bounding box center [996, 589] width 298 height 13
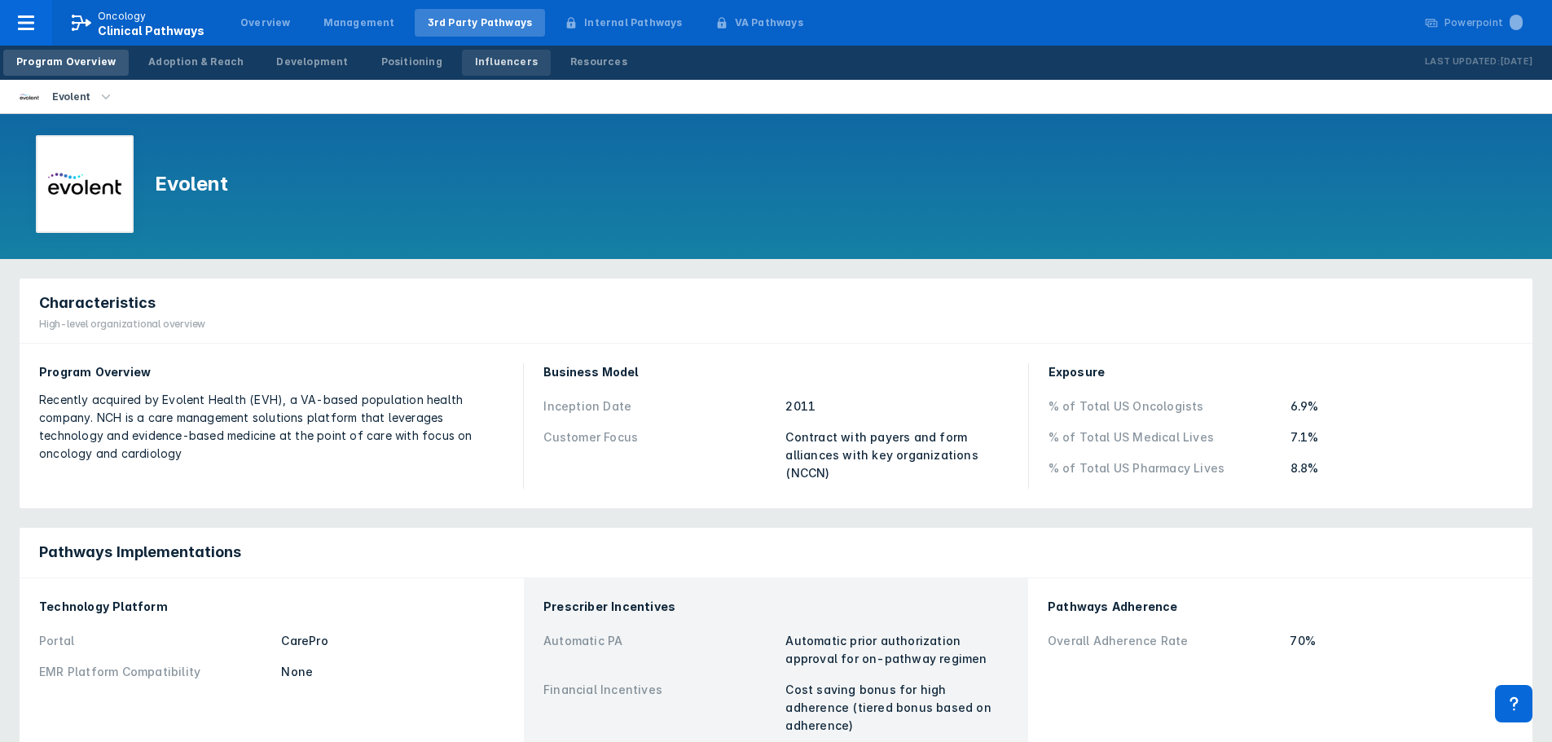
click at [485, 64] on div "Influencers" at bounding box center [506, 62] width 63 height 15
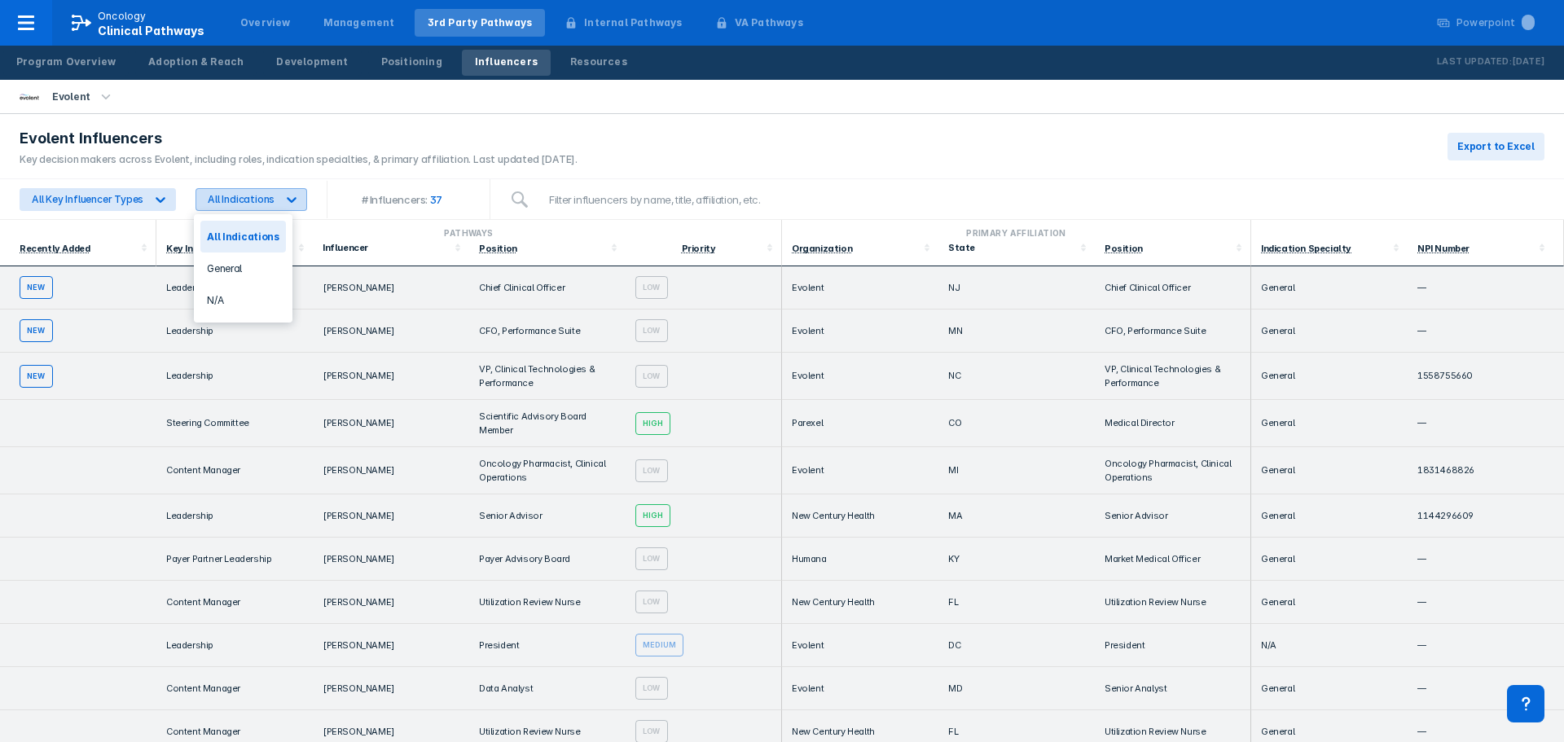
click at [284, 197] on icon at bounding box center [292, 199] width 16 height 16
click at [1498, 141] on span "Export to Excel" at bounding box center [1496, 146] width 77 height 15
